Goal: Obtain resource: Download file/media

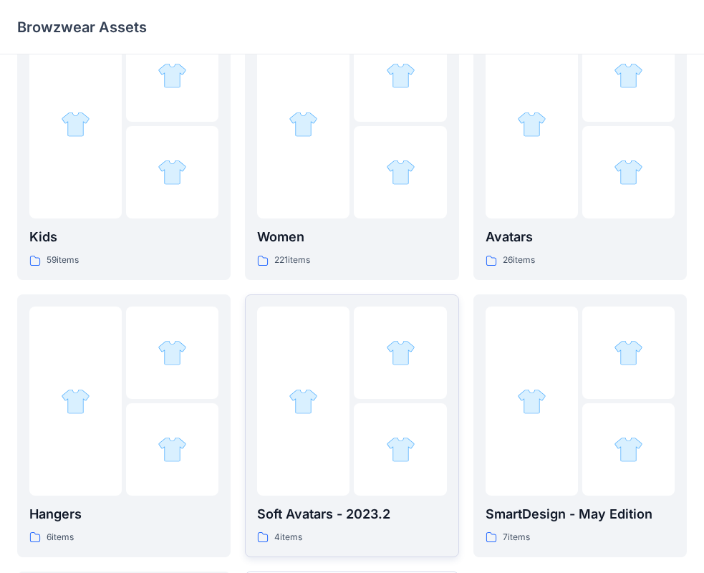
scroll to position [72, 0]
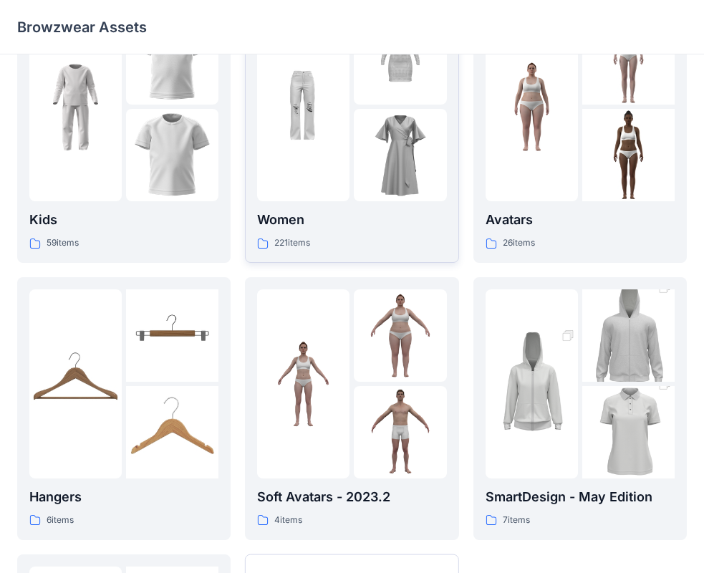
click at [326, 200] on div at bounding box center [303, 106] width 92 height 189
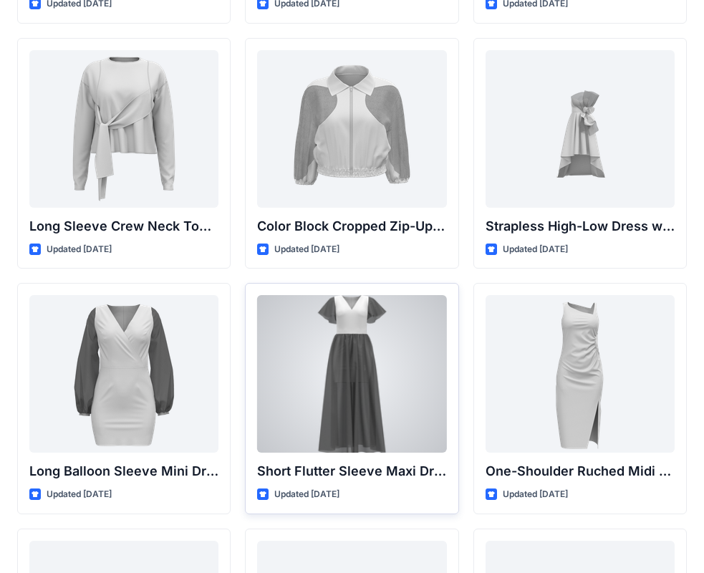
scroll to position [143, 0]
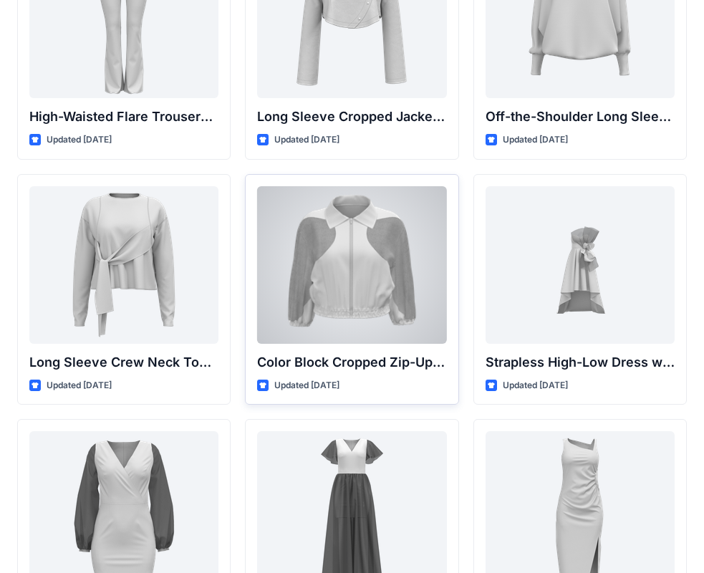
click at [370, 291] on div at bounding box center [351, 265] width 189 height 158
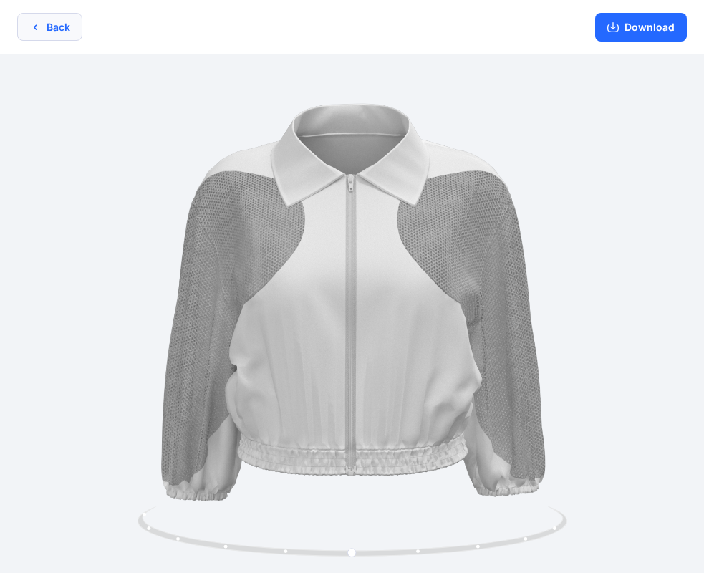
click at [56, 32] on button "Back" at bounding box center [49, 27] width 65 height 28
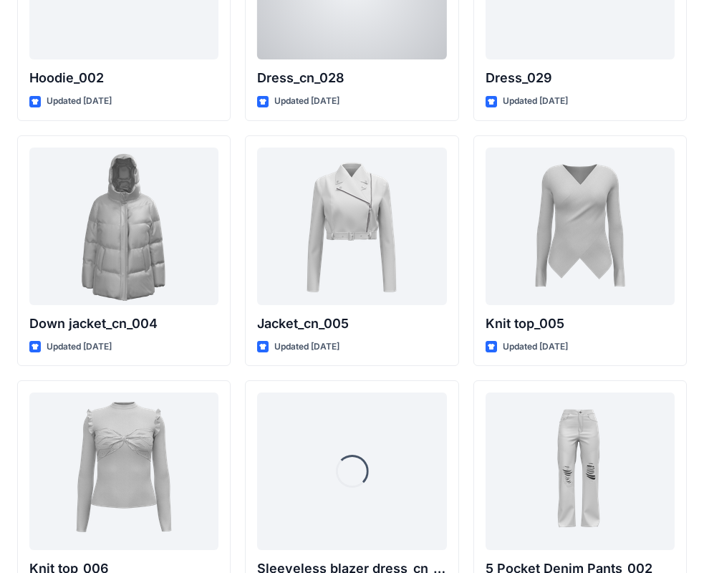
scroll to position [9316, 0]
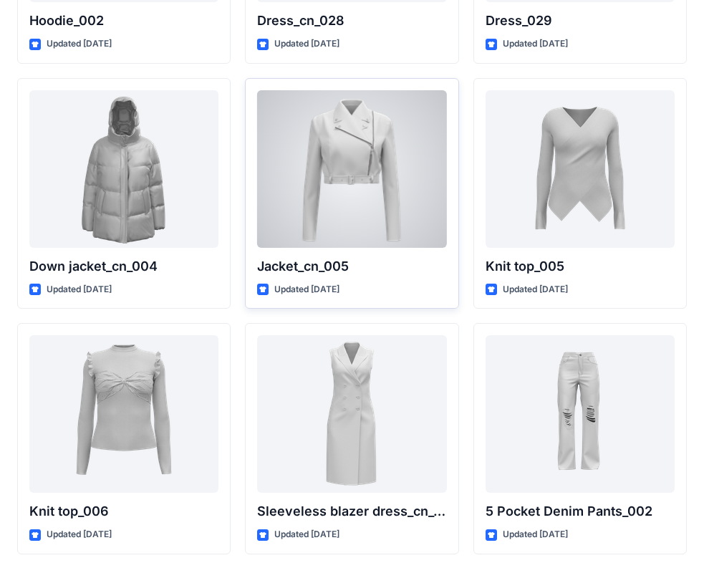
click at [352, 163] on div at bounding box center [351, 169] width 189 height 158
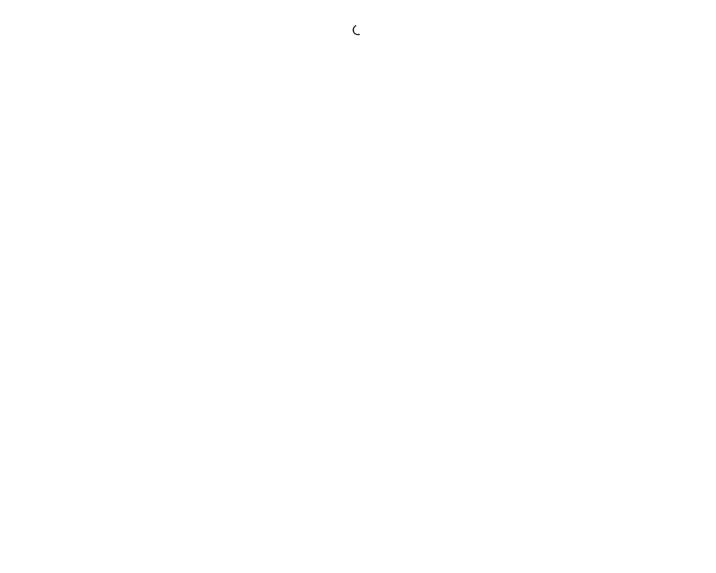
click at [352, 163] on div at bounding box center [358, 286] width 716 height 573
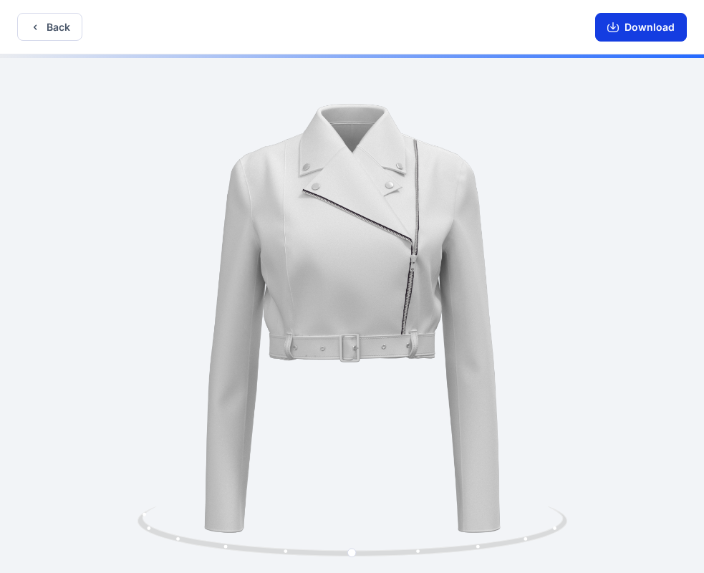
click at [604, 24] on button "Download" at bounding box center [641, 27] width 92 height 29
click at [640, 31] on button "Download" at bounding box center [641, 27] width 92 height 29
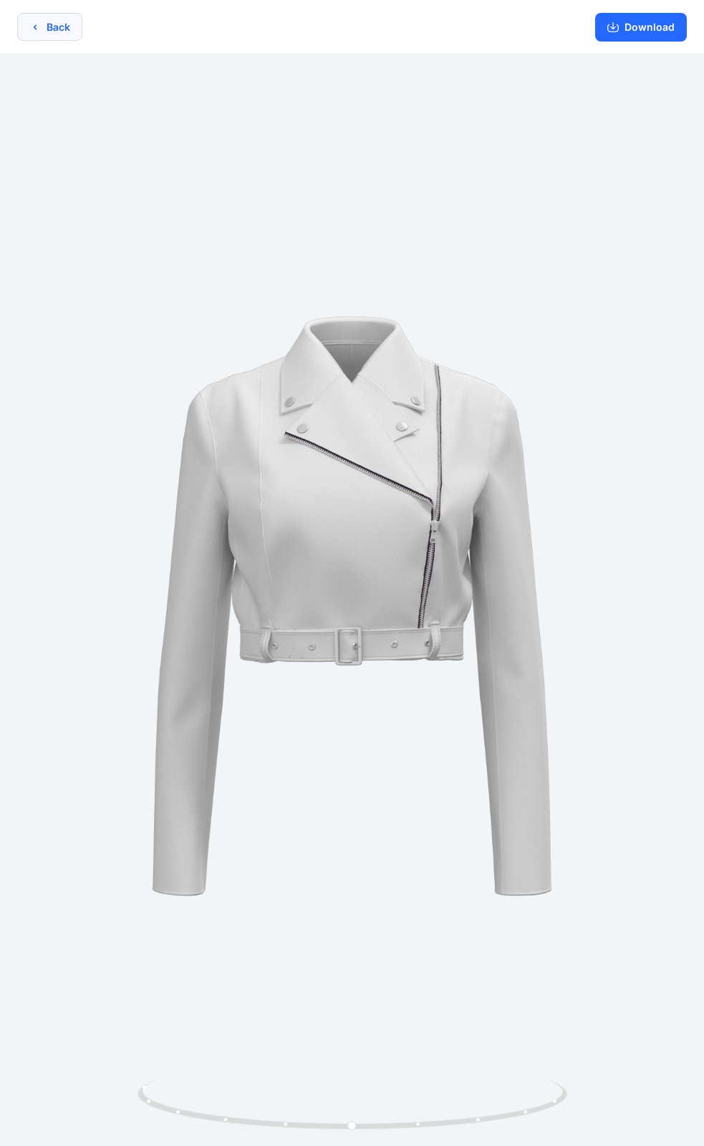
click at [52, 21] on button "Back" at bounding box center [49, 27] width 65 height 28
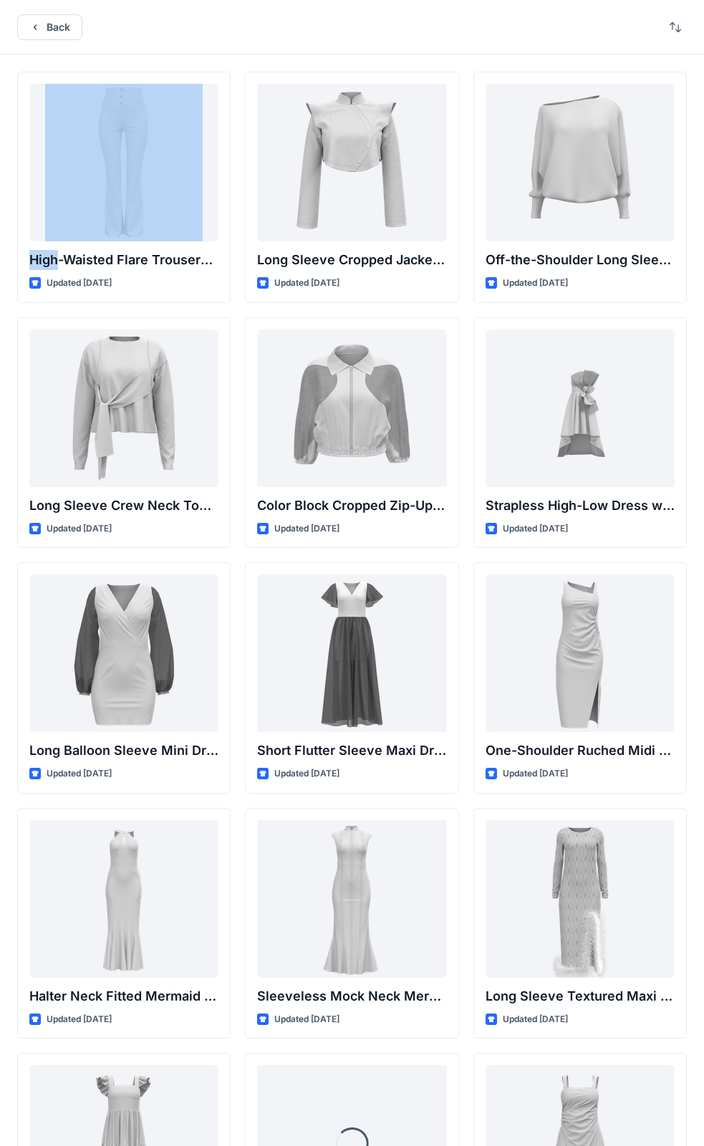
drag, startPoint x: 163, startPoint y: 1, endPoint x: 242, endPoint y: 18, distance: 81.2
click at [239, 17] on div "Back" at bounding box center [352, 27] width 704 height 54
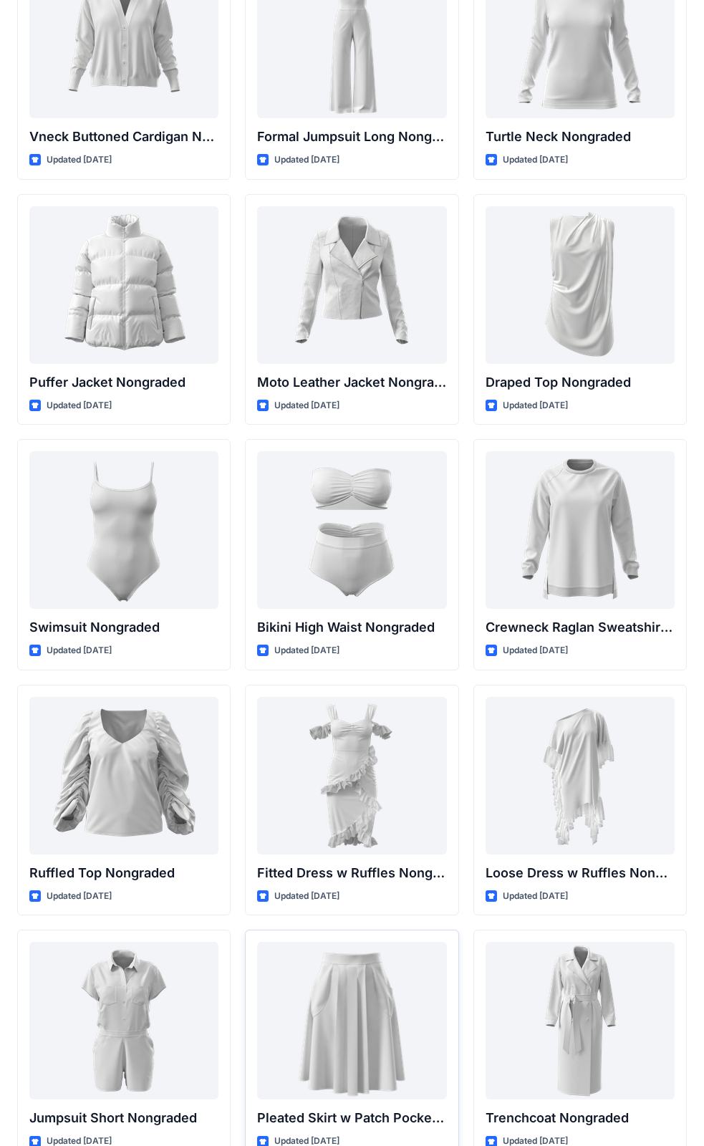
scroll to position [13535, 0]
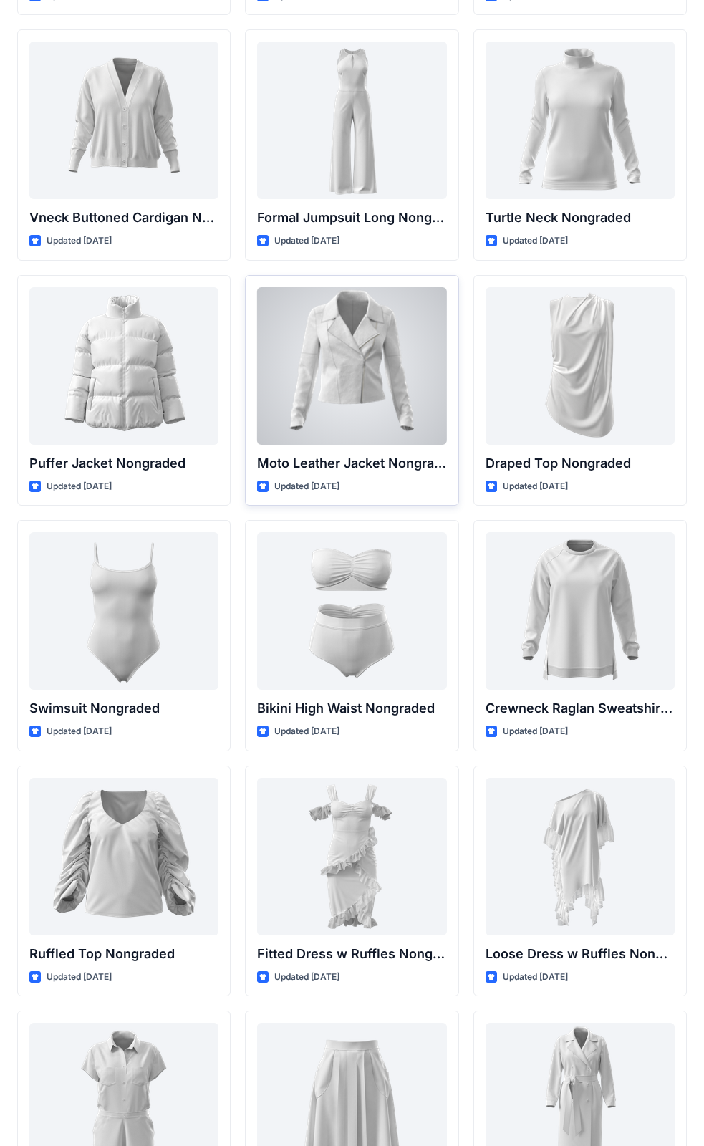
click at [307, 344] on div at bounding box center [351, 366] width 189 height 158
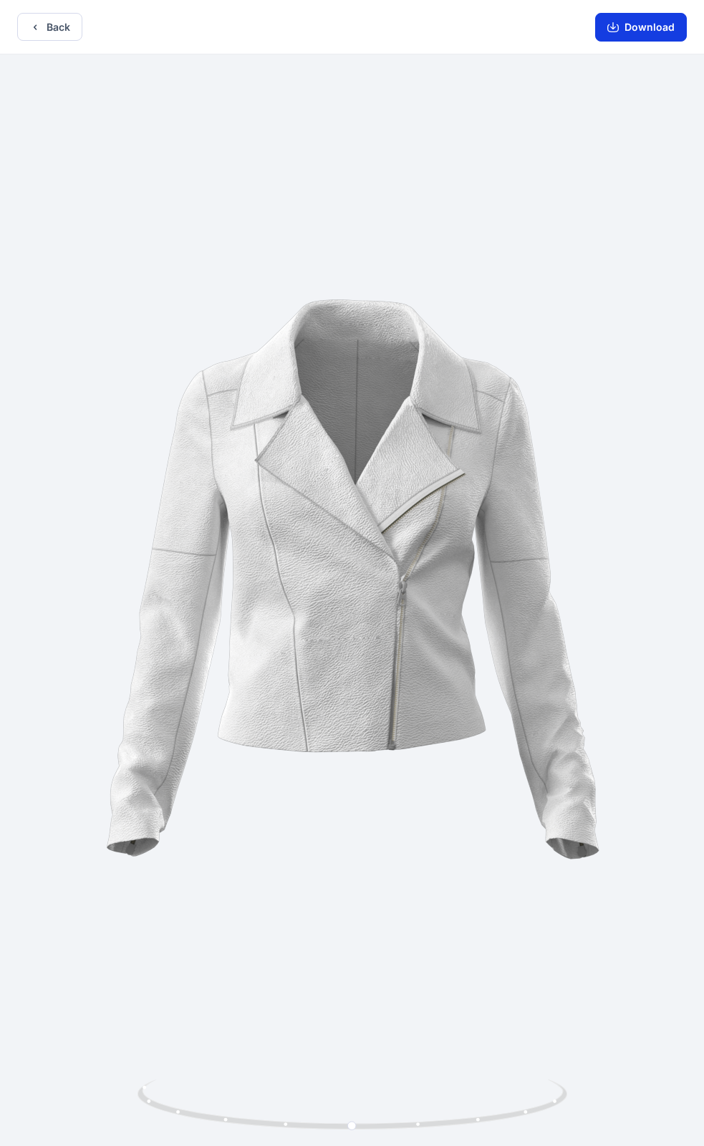
click at [626, 29] on button "Download" at bounding box center [641, 27] width 92 height 29
click at [46, 34] on button "Back" at bounding box center [49, 27] width 65 height 28
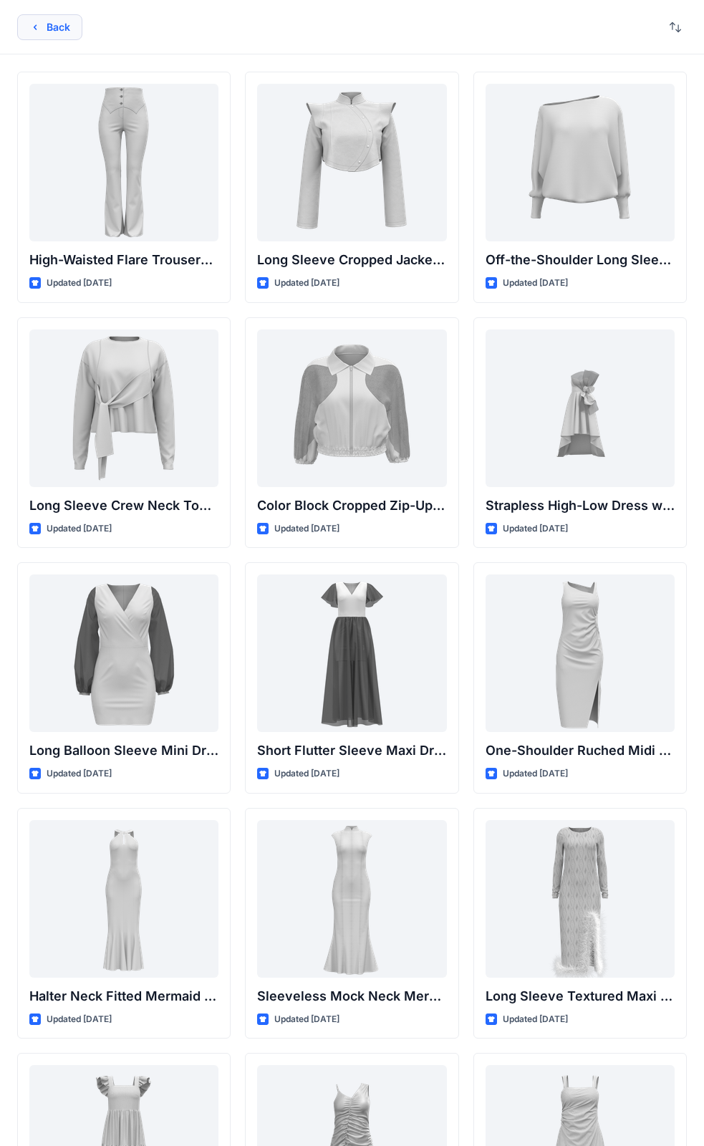
click at [41, 22] on button "Back" at bounding box center [49, 27] width 65 height 26
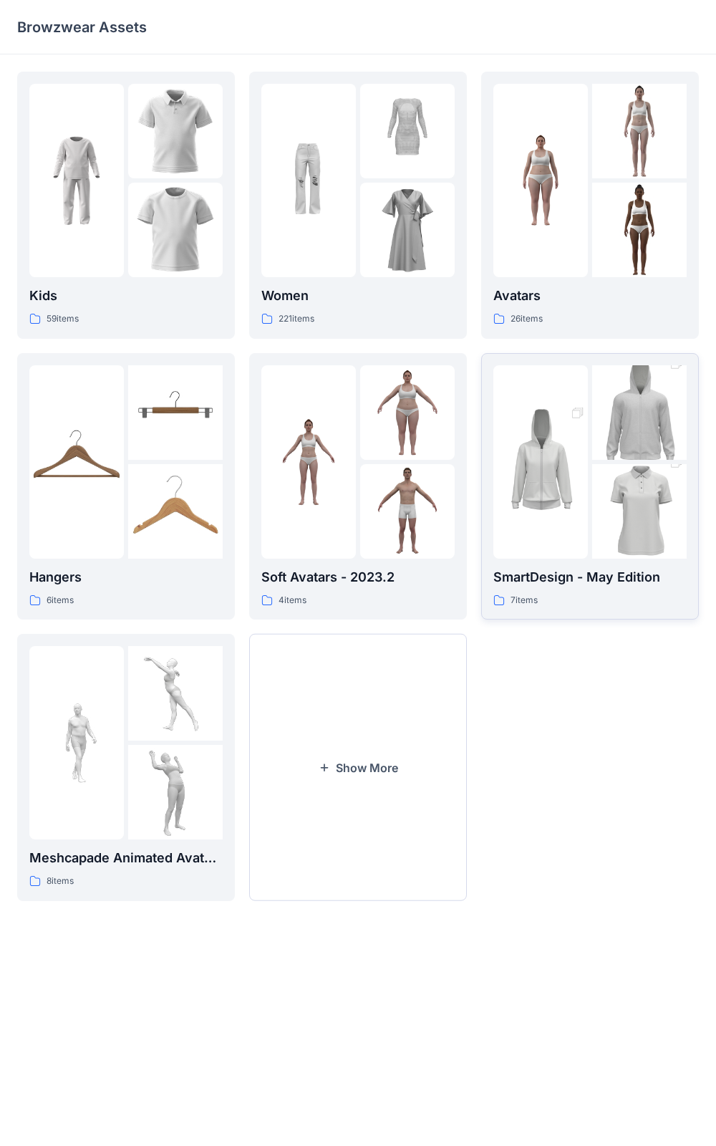
click at [584, 481] on img at bounding box center [540, 462] width 95 height 142
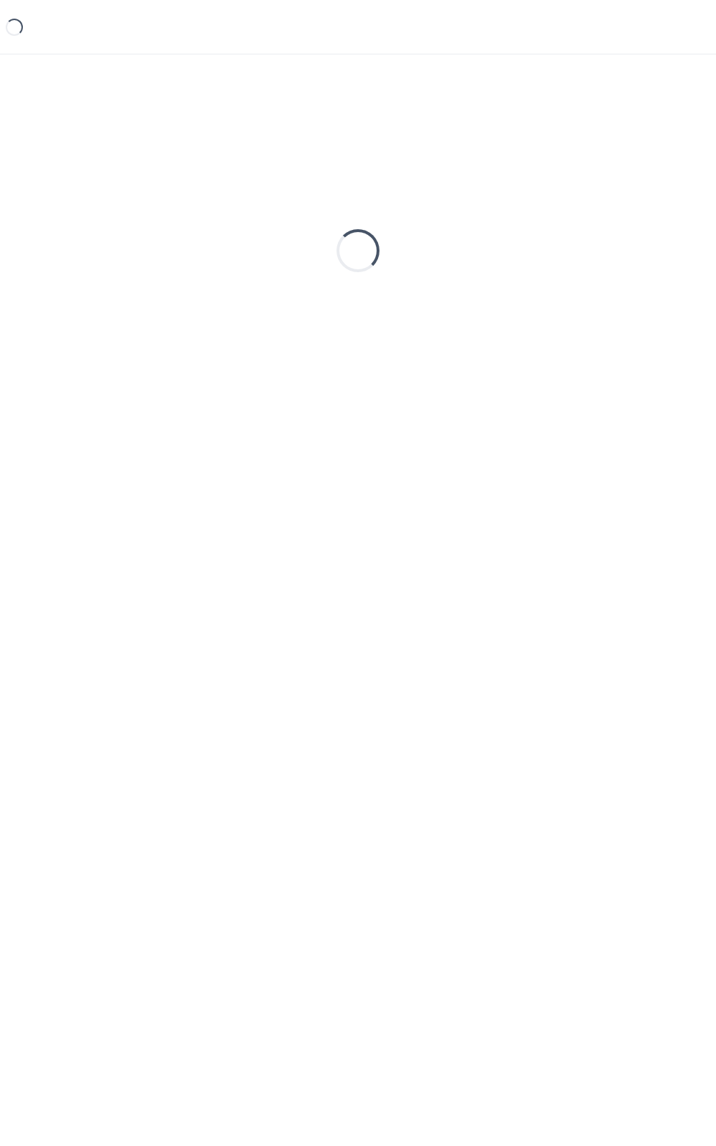
click at [584, 481] on div "Loading..." at bounding box center [358, 577] width 716 height 1046
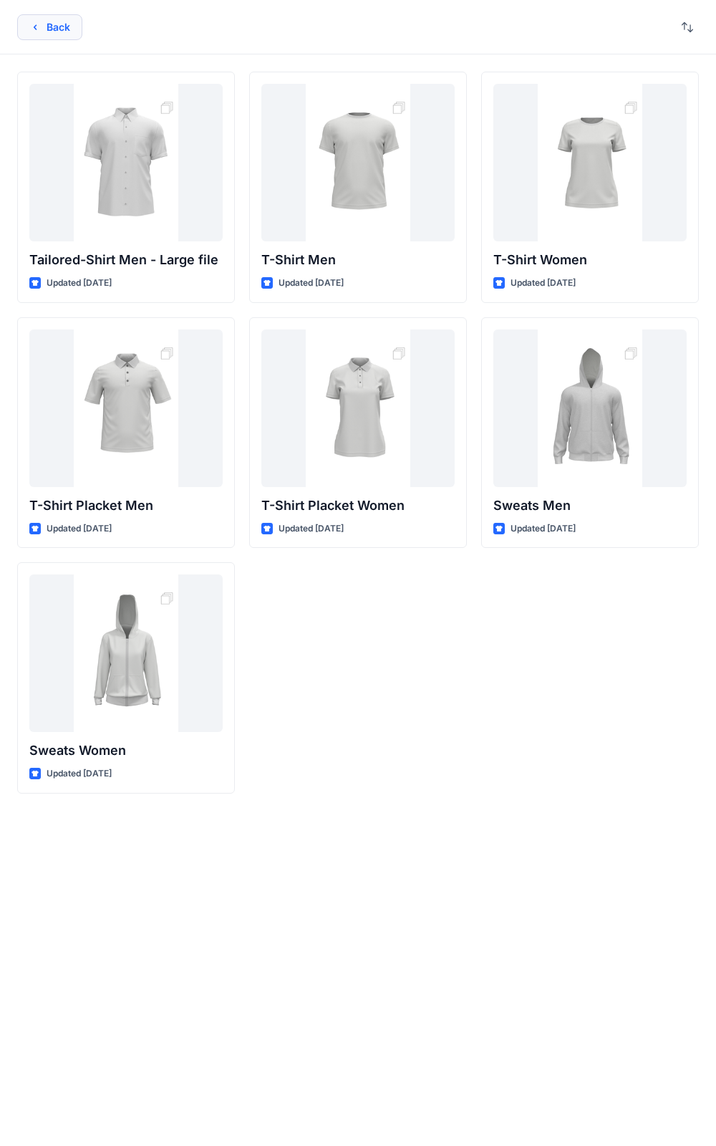
click at [46, 31] on button "Back" at bounding box center [49, 27] width 65 height 26
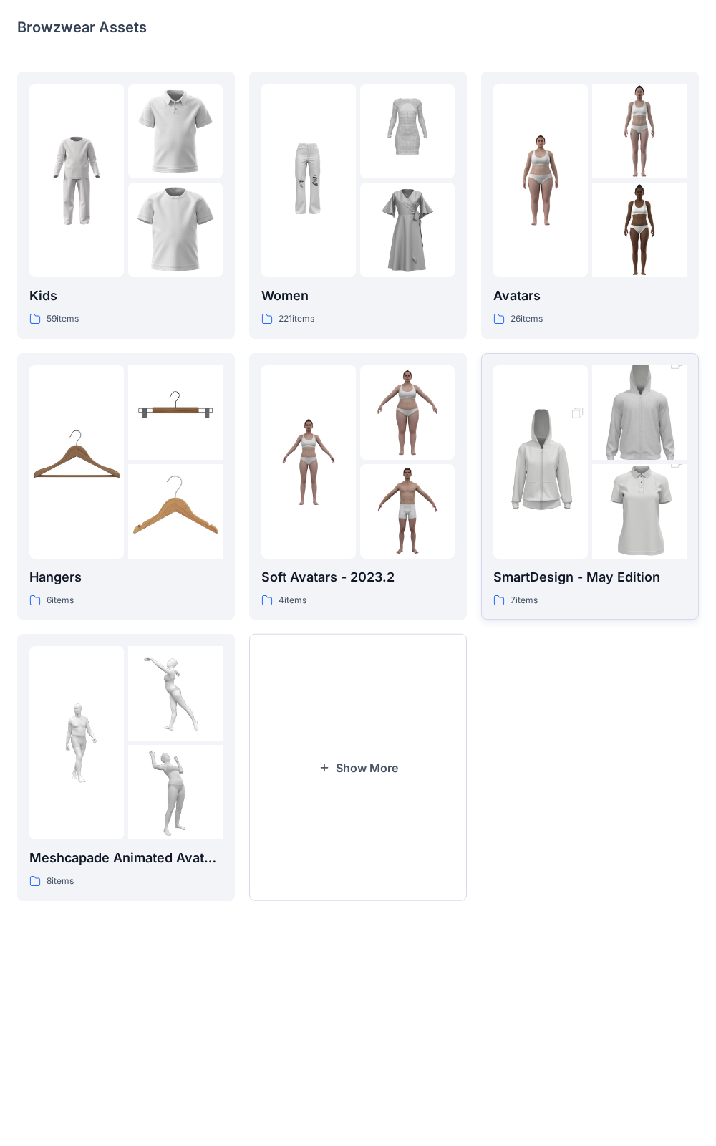
click at [539, 445] on img at bounding box center [540, 462] width 95 height 142
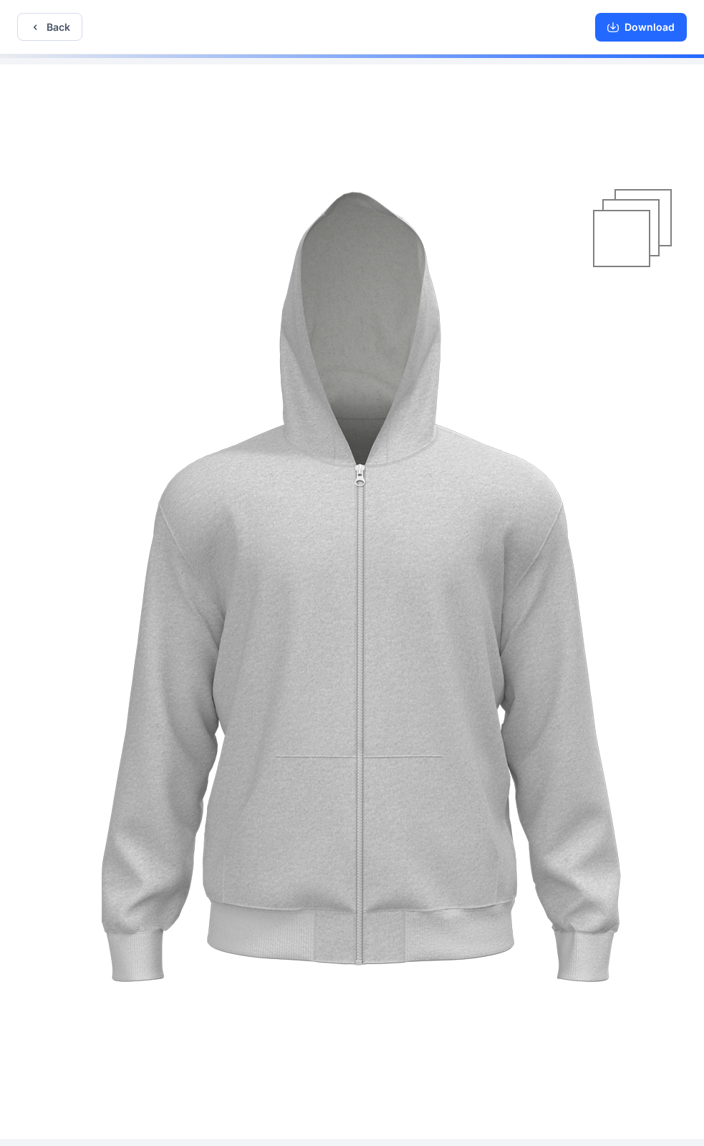
scroll to position [3, 0]
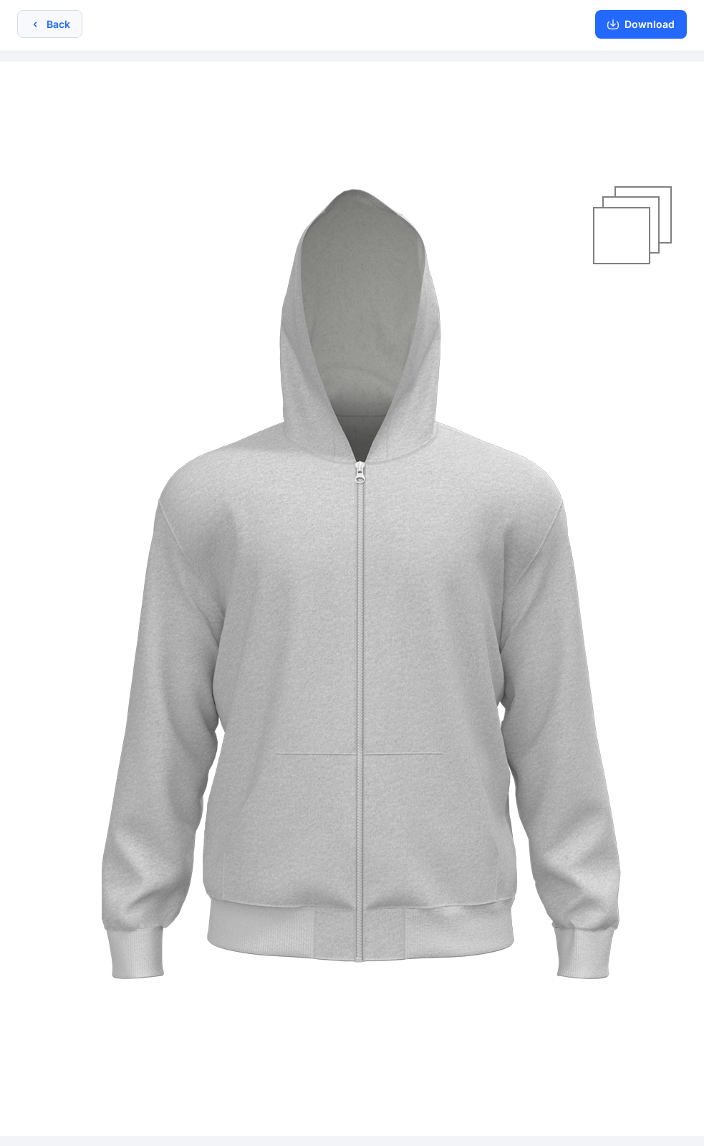
click at [52, 29] on button "Back" at bounding box center [49, 24] width 65 height 28
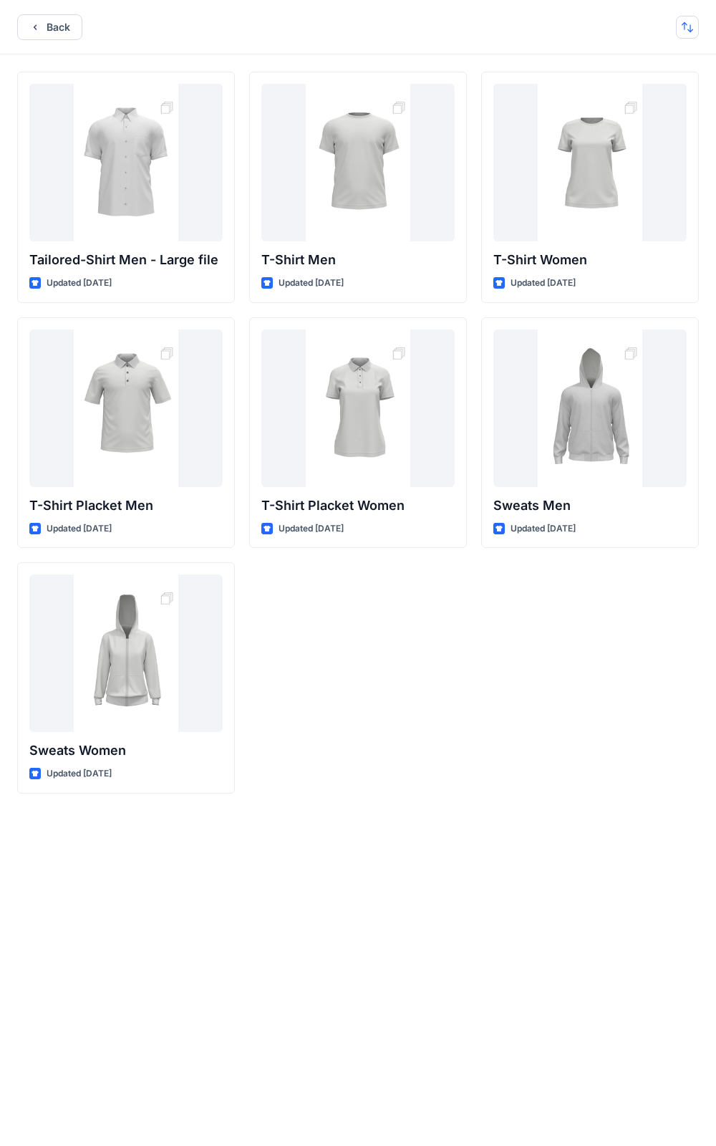
click at [685, 33] on button "button" at bounding box center [687, 27] width 23 height 23
click at [627, 100] on p "A to Z" at bounding box center [639, 95] width 90 height 15
click at [627, 100] on p "Z to A" at bounding box center [639, 95] width 90 height 15
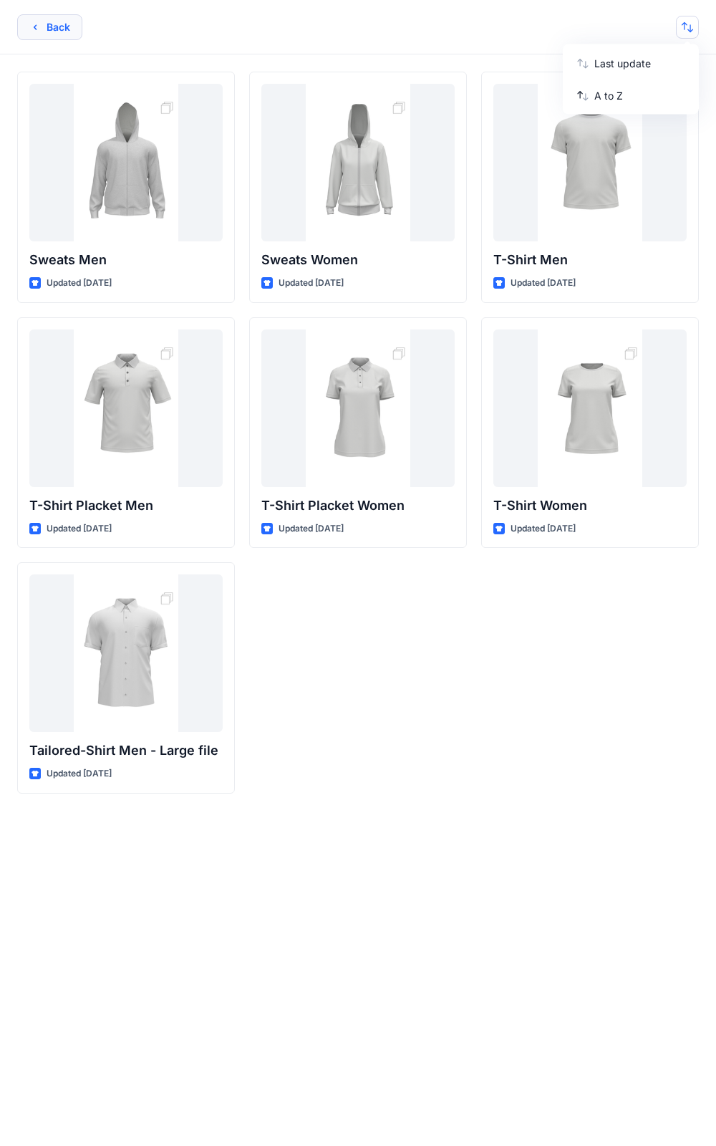
click at [41, 32] on button "Back" at bounding box center [49, 27] width 65 height 26
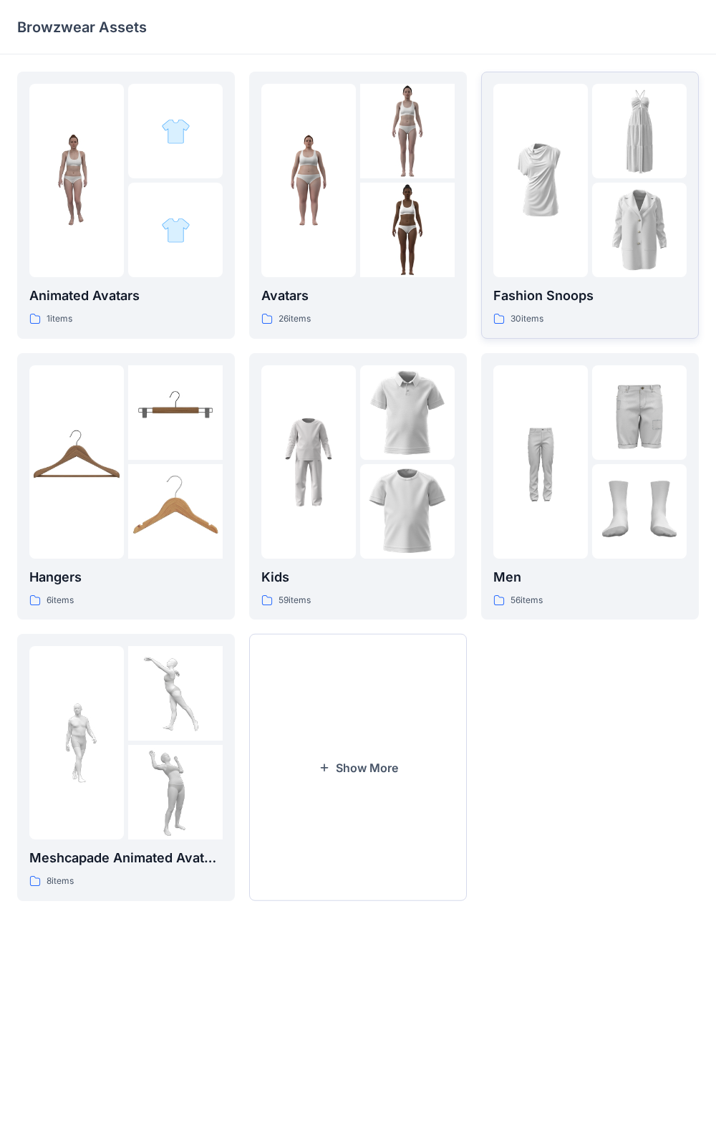
click at [531, 274] on div at bounding box center [540, 180] width 95 height 193
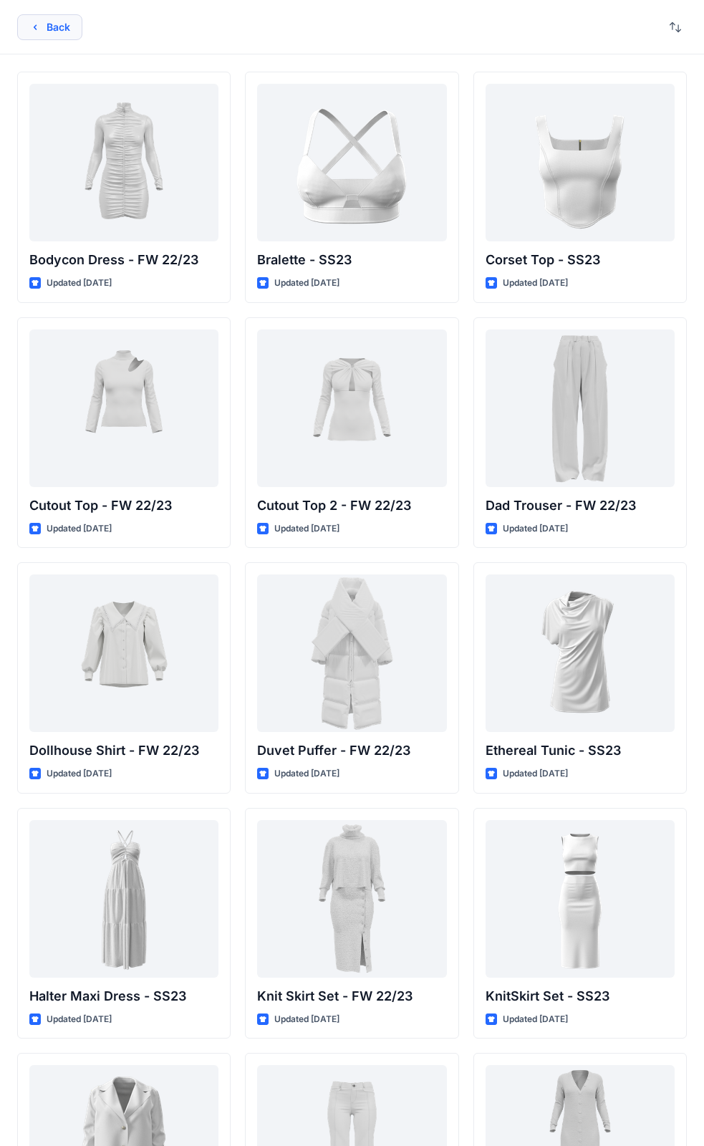
click at [62, 26] on button "Back" at bounding box center [49, 27] width 65 height 26
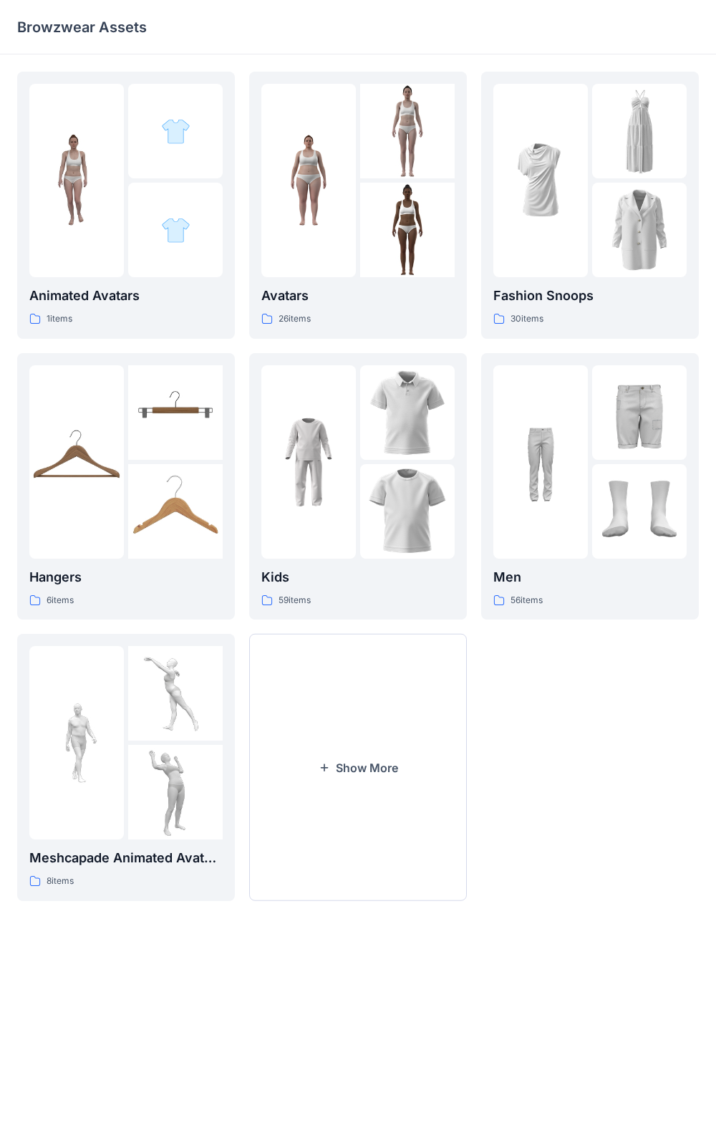
click at [141, 17] on p "Browzwear Assets" at bounding box center [82, 27] width 130 height 20
click at [122, 25] on p "Browzwear Assets" at bounding box center [82, 27] width 130 height 20
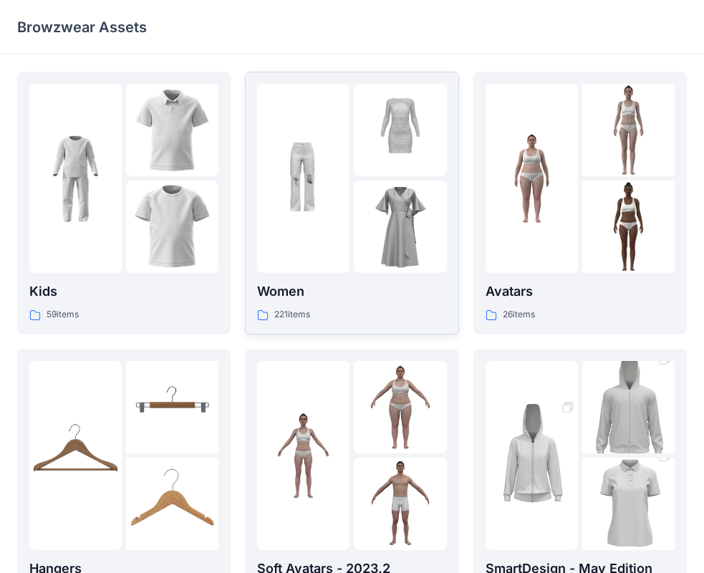
click at [306, 284] on p "Women" at bounding box center [351, 291] width 189 height 20
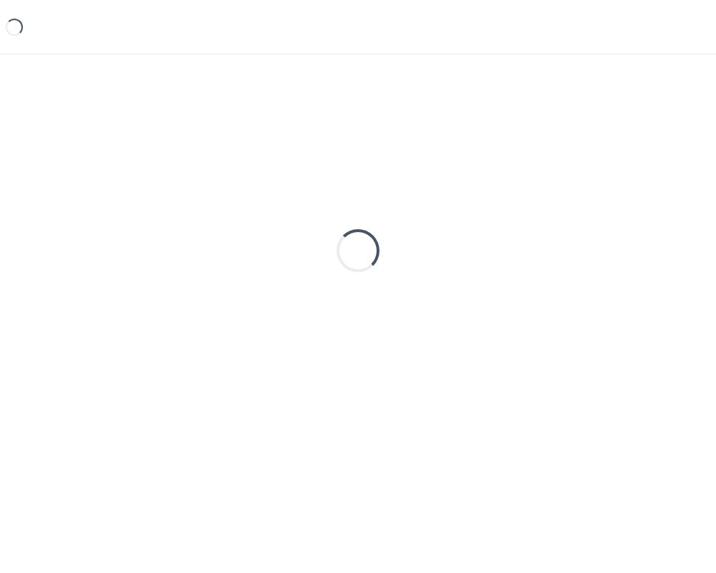
click at [306, 284] on div "Loading..." at bounding box center [358, 251] width 682 height 358
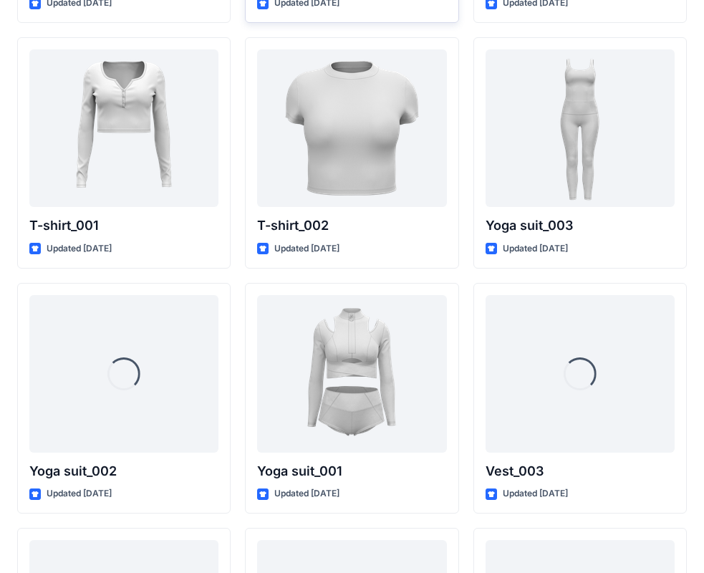
scroll to position [7762, 0]
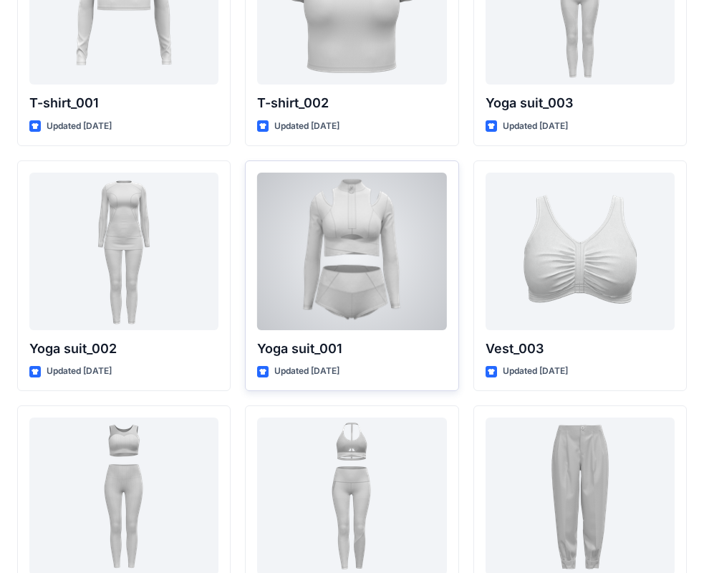
click at [309, 259] on div at bounding box center [351, 252] width 189 height 158
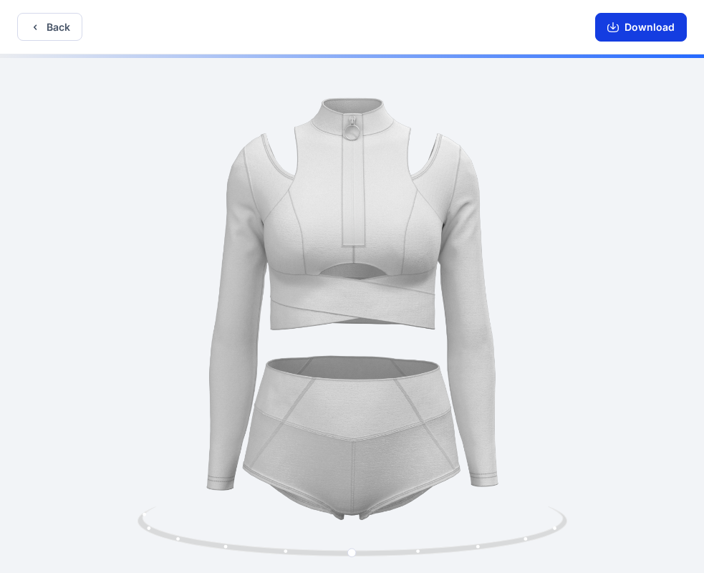
drag, startPoint x: 624, startPoint y: 35, endPoint x: 614, endPoint y: 39, distance: 10.0
click at [619, 37] on button "Download" at bounding box center [641, 27] width 92 height 29
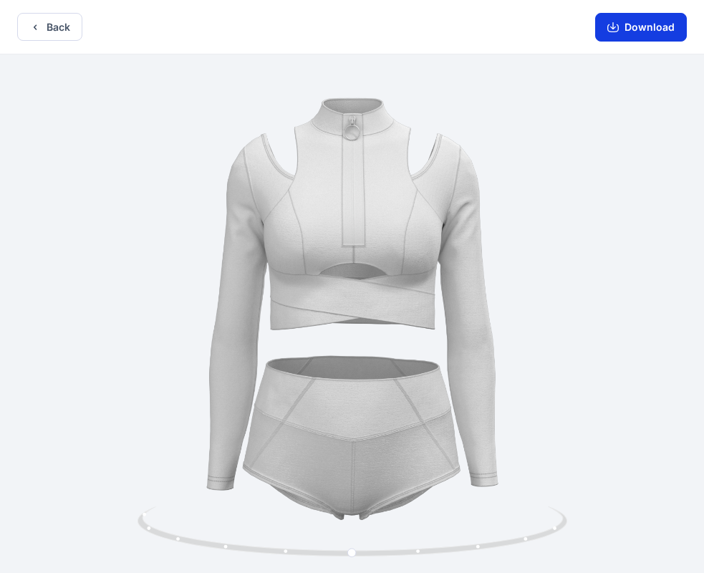
click at [626, 30] on button "Download" at bounding box center [641, 27] width 92 height 29
